Goal: Transaction & Acquisition: Purchase product/service

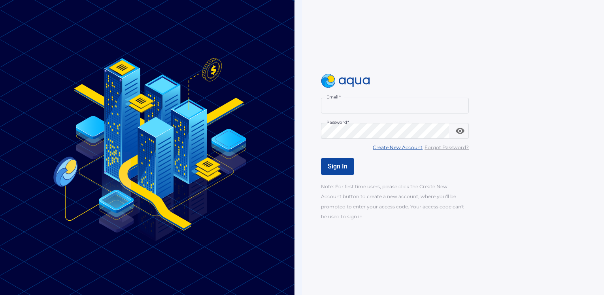
click at [342, 104] on input "Email   *" at bounding box center [395, 106] width 148 height 16
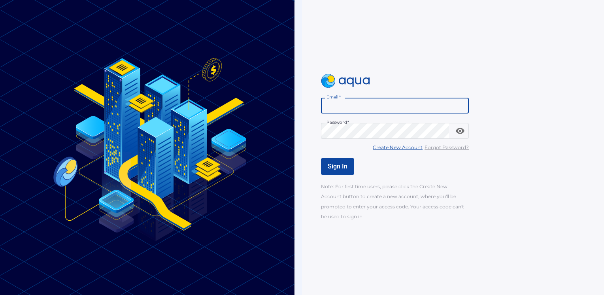
type input "**********"
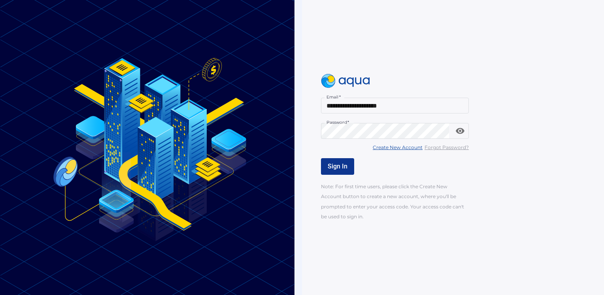
click at [341, 164] on span "Sign In" at bounding box center [337, 166] width 20 height 8
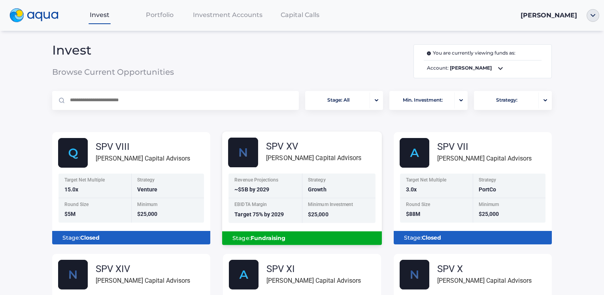
click at [287, 160] on div "[PERSON_NAME] Capital Advisors" at bounding box center [313, 158] width 95 height 10
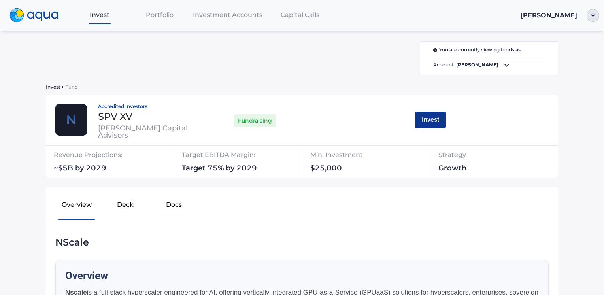
click at [430, 119] on button "Invest" at bounding box center [430, 119] width 31 height 17
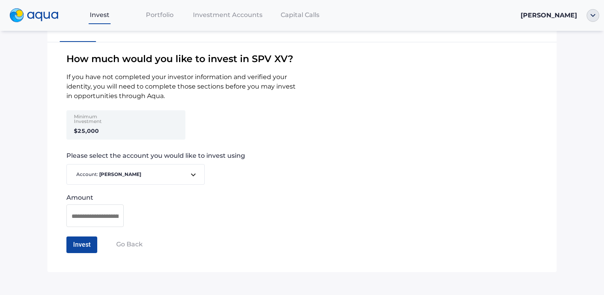
scroll to position [54, 0]
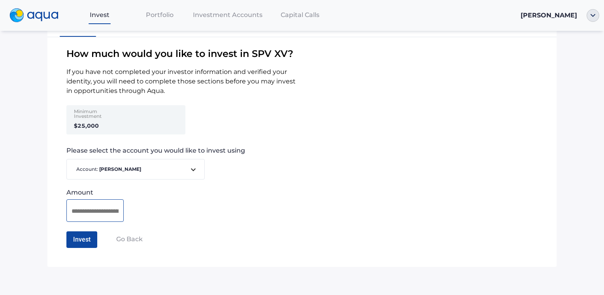
click at [100, 213] on input at bounding box center [95, 211] width 47 height 10
type input "********"
click at [74, 238] on button "Invest" at bounding box center [81, 239] width 31 height 17
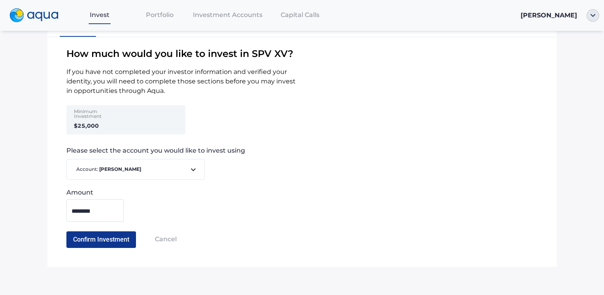
click at [98, 238] on button "Confirm Investment" at bounding box center [101, 239] width 70 height 17
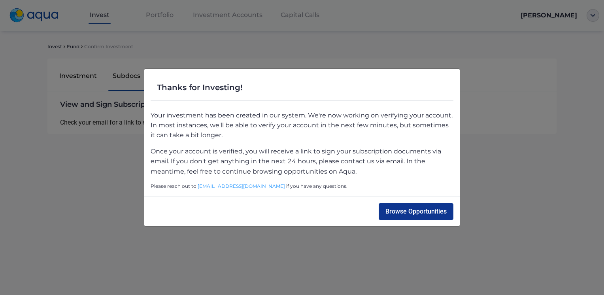
click at [409, 214] on button "Browse Opportunities" at bounding box center [415, 211] width 75 height 17
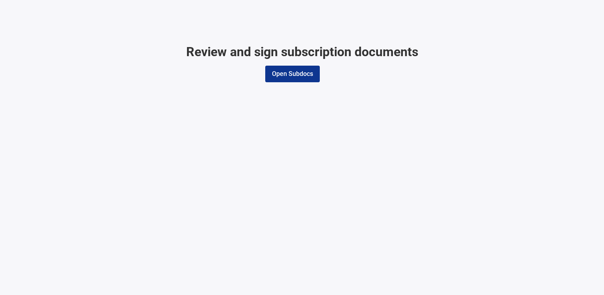
click at [288, 73] on button "Open Subdocs" at bounding box center [292, 74] width 55 height 17
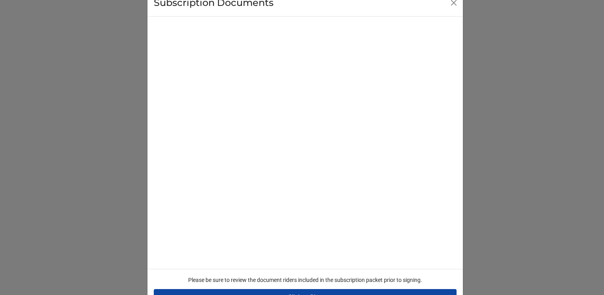
scroll to position [51, 0]
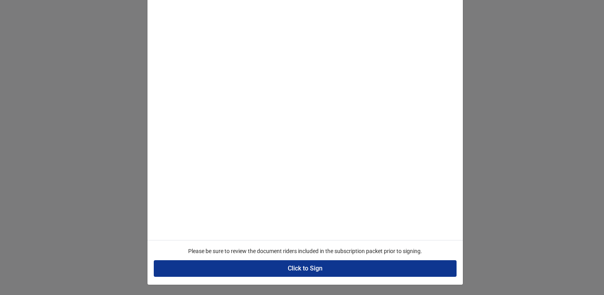
click at [297, 269] on button "Click to Sign" at bounding box center [305, 268] width 303 height 17
